Goal: Task Accomplishment & Management: Complete application form

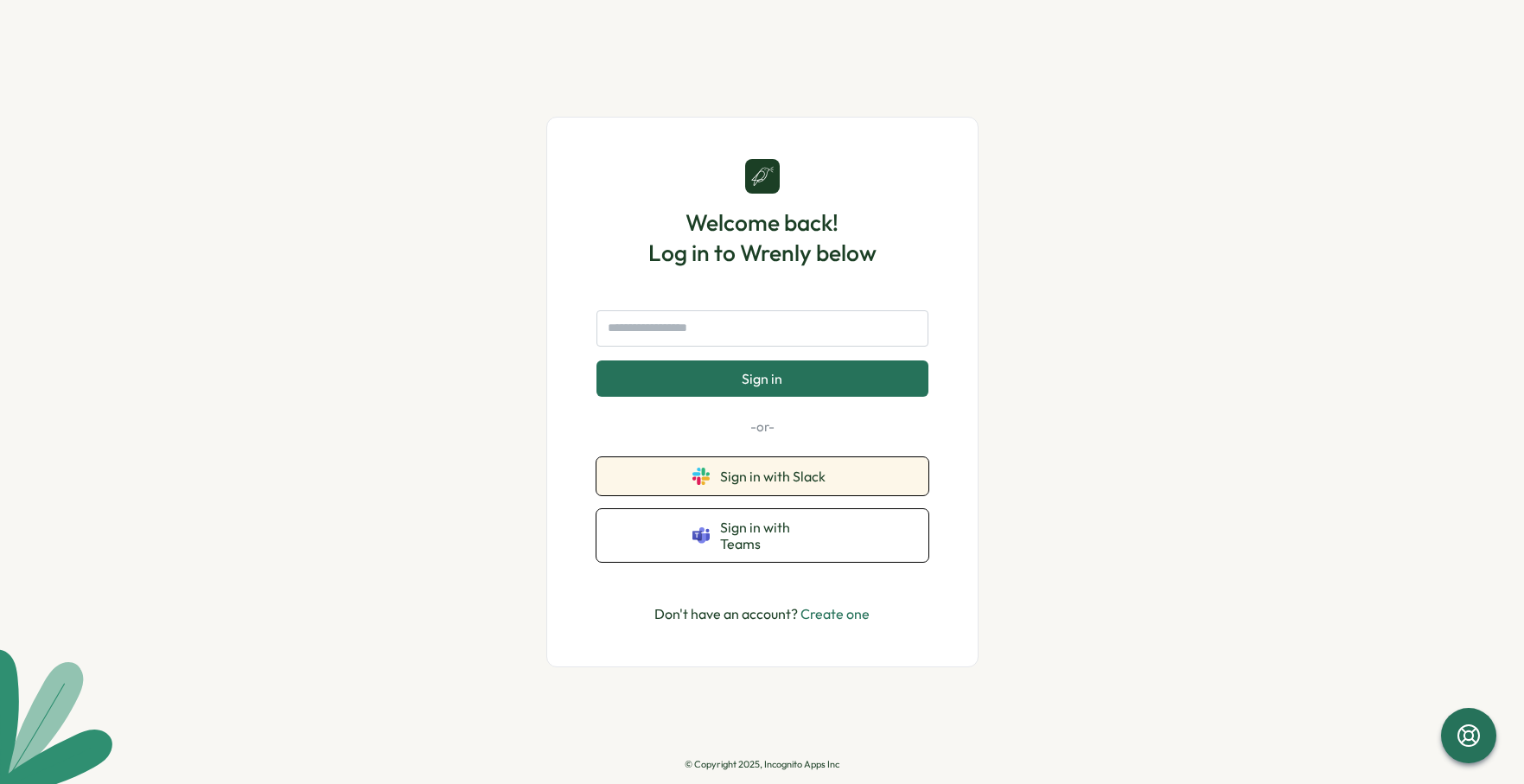
click at [741, 484] on span "Sign in with Slack" at bounding box center [777, 476] width 112 height 15
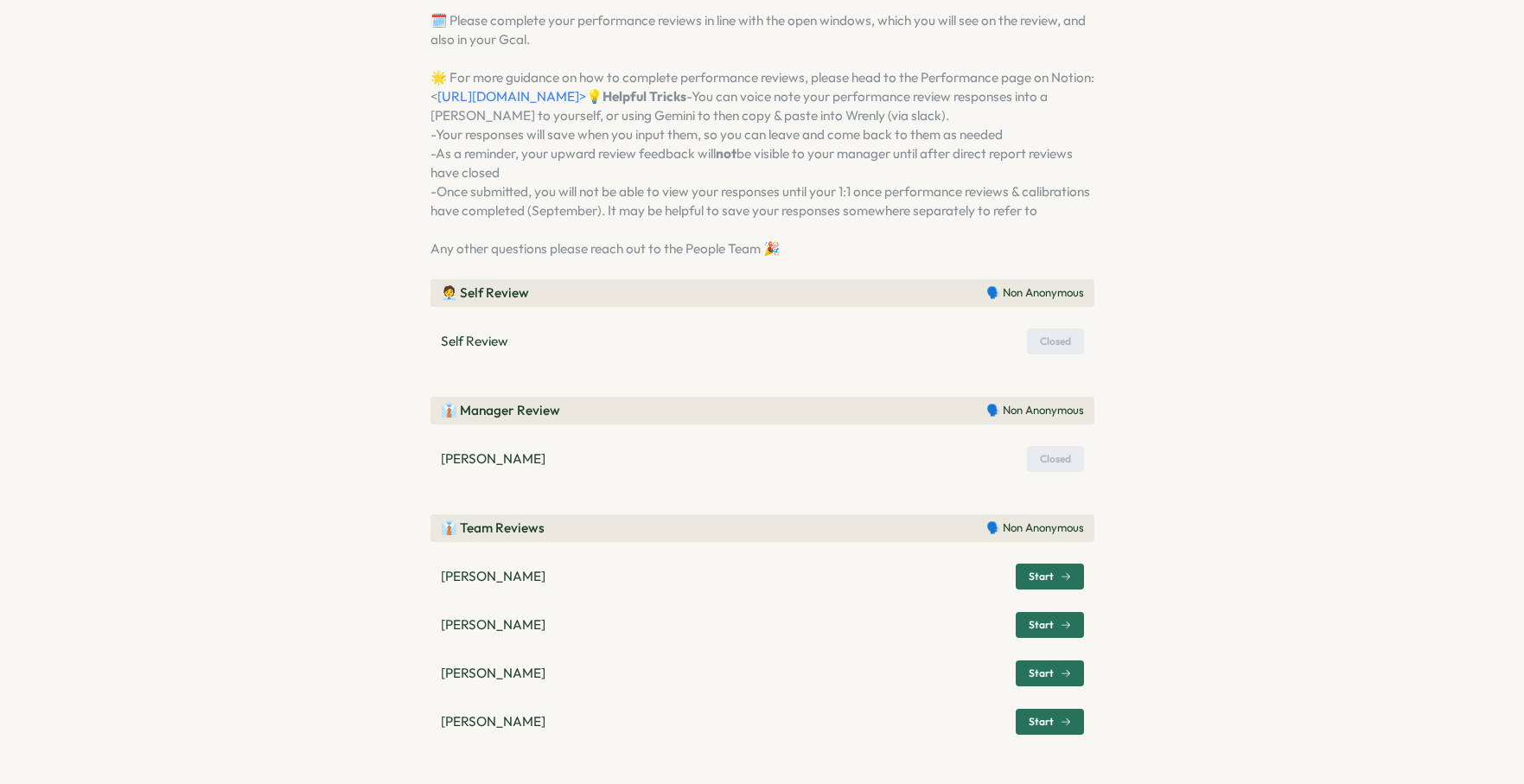
scroll to position [183, 0]
click at [1047, 575] on span "Start" at bounding box center [1042, 576] width 25 height 11
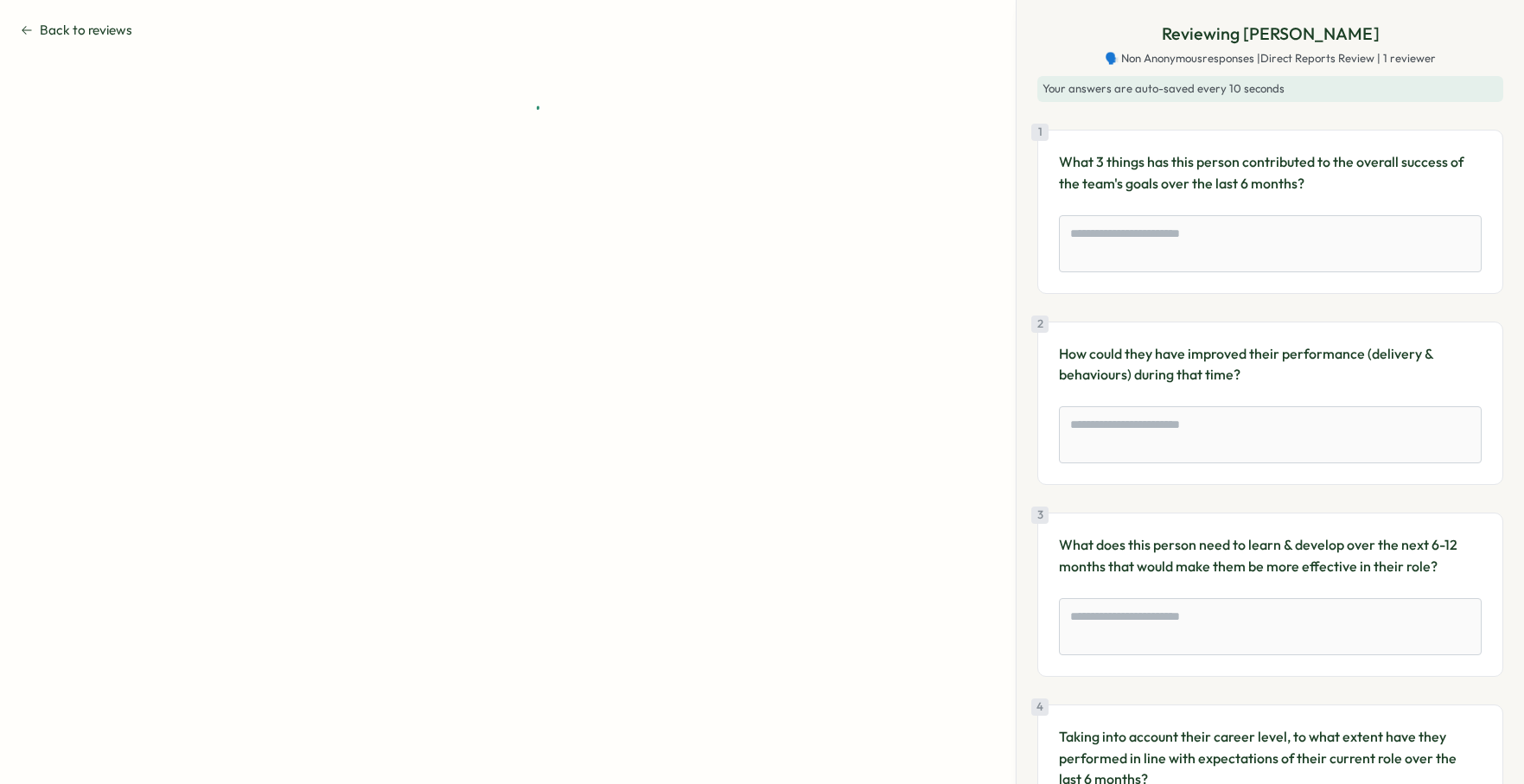
type textarea "*"
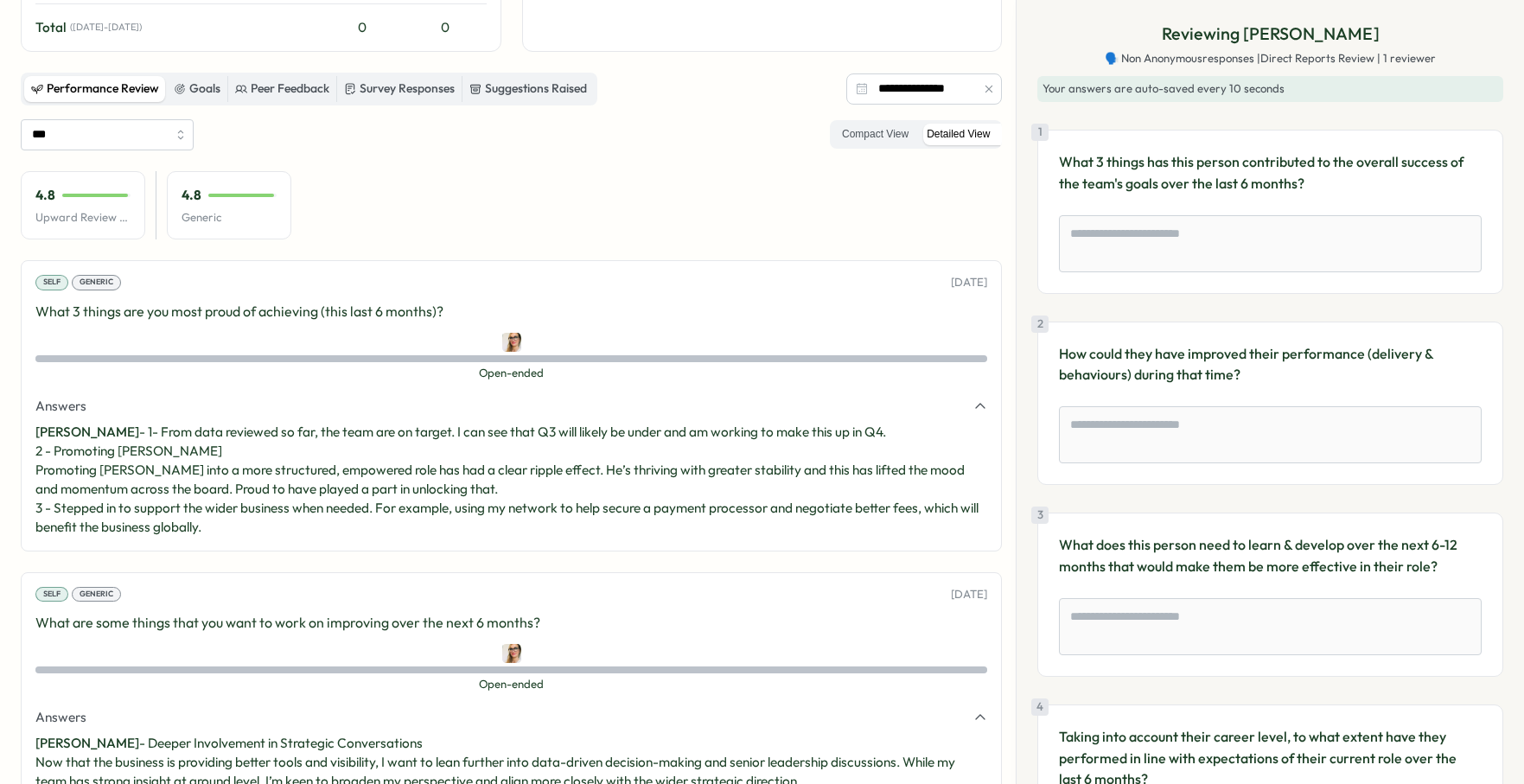
scroll to position [375, 0]
